Goal: Task Accomplishment & Management: Use online tool/utility

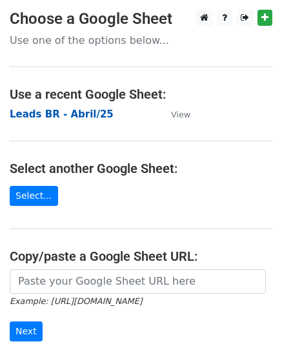
click at [80, 116] on strong "Leads BR - Abril/25" at bounding box center [62, 114] width 104 height 12
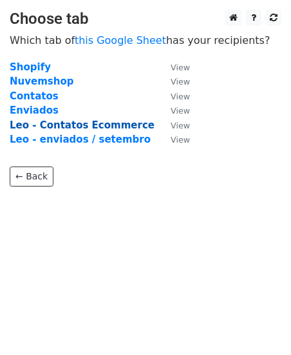
click at [106, 122] on strong "Leo - Contatos Ecommerce" at bounding box center [82, 125] width 145 height 12
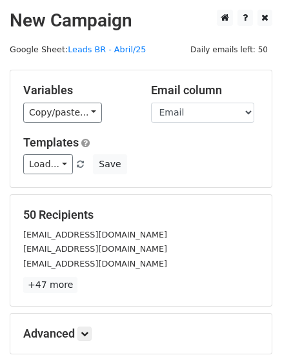
scroll to position [146, 0]
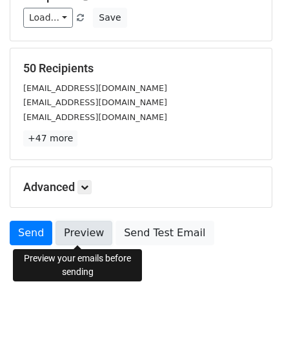
click at [86, 236] on link "Preview" at bounding box center [83, 233] width 57 height 25
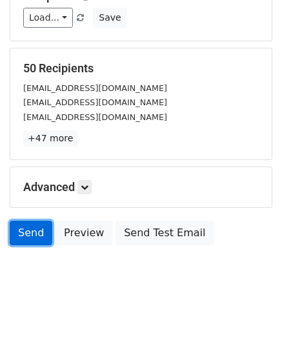
click at [32, 233] on link "Send" at bounding box center [31, 233] width 43 height 25
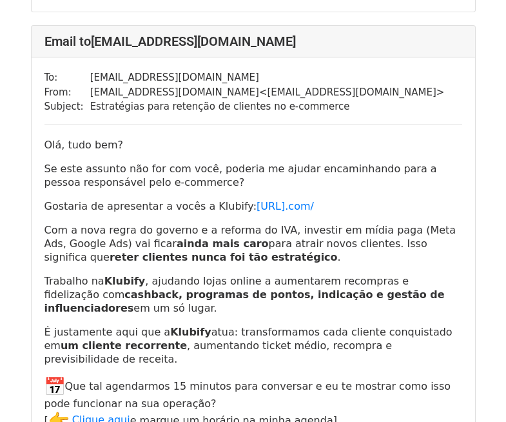
scroll to position [645, 0]
